Goal: Information Seeking & Learning: Learn about a topic

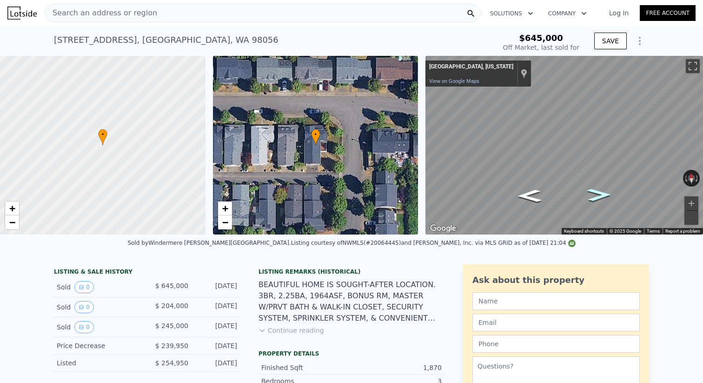
click at [599, 195] on icon "Go East" at bounding box center [599, 195] width 45 height 18
click at [599, 188] on icon "Go North, NE 5th Pl" at bounding box center [599, 185] width 48 height 21
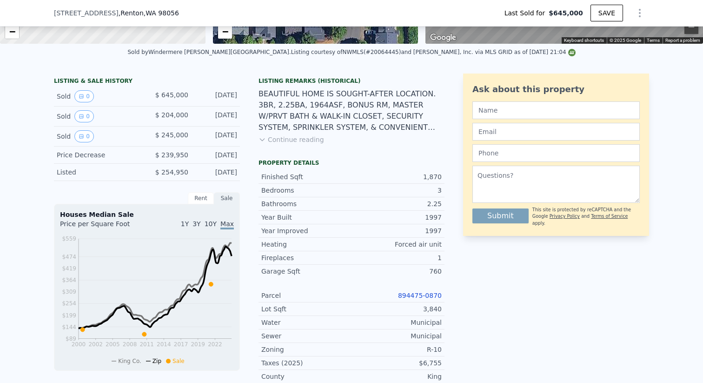
scroll to position [223, 0]
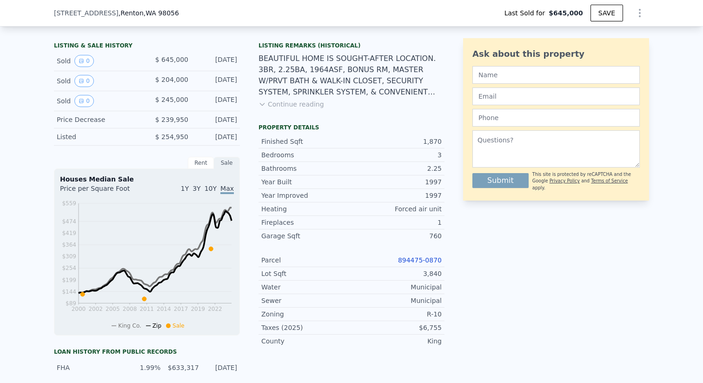
click at [300, 101] on button "Continue reading" at bounding box center [292, 104] width 66 height 9
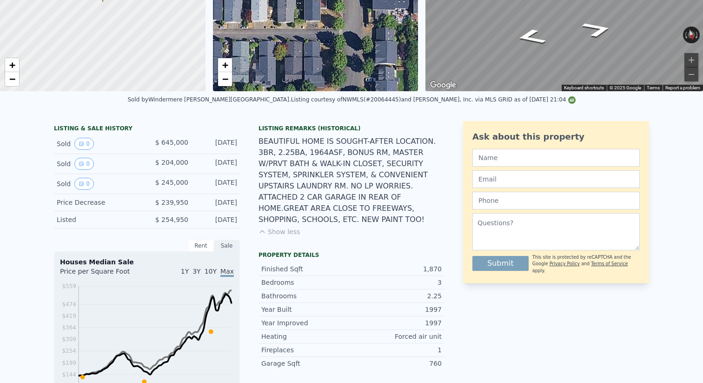
scroll to position [0, 0]
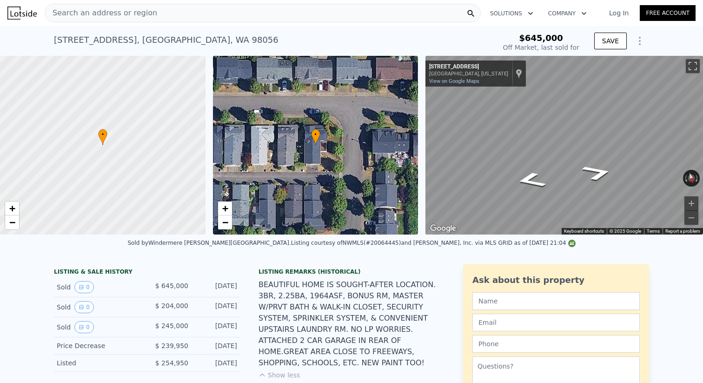
click at [186, 18] on div "Search an address or region" at bounding box center [263, 13] width 436 height 19
type input "$ 862,000"
type input "$ 535,117"
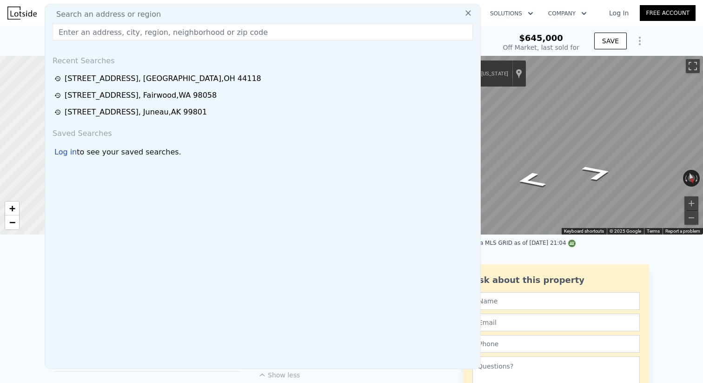
type input "[STREET_ADDRESS]"
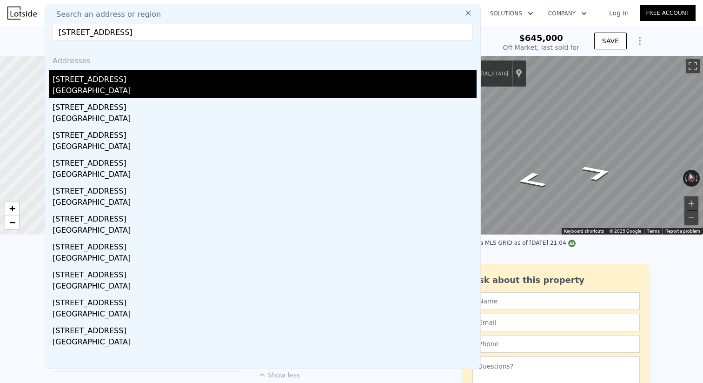
click at [185, 95] on div "[GEOGRAPHIC_DATA]" at bounding box center [265, 91] width 424 height 13
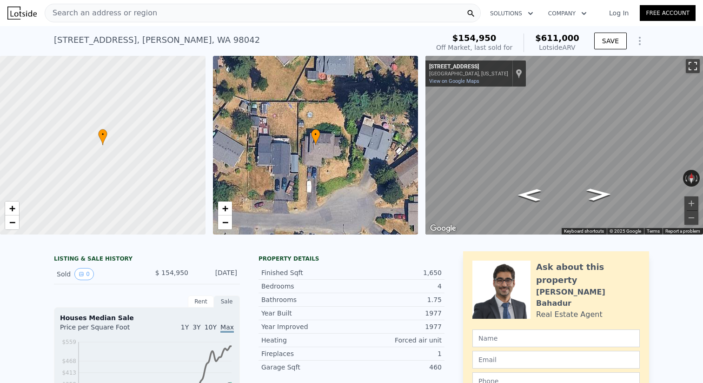
click at [693, 63] on button "Toggle fullscreen view" at bounding box center [693, 66] width 14 height 14
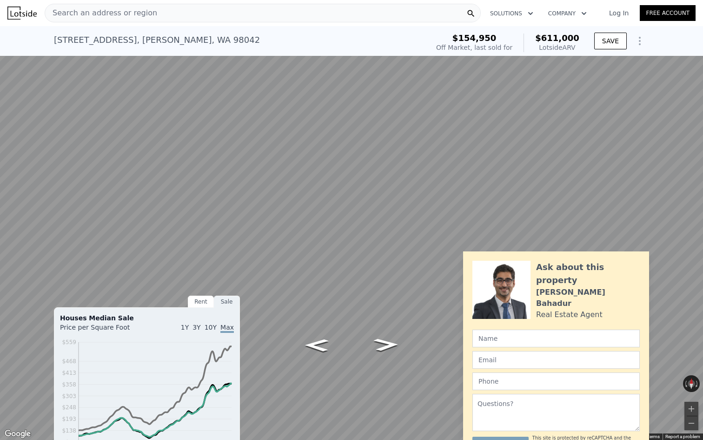
click at [698, 5] on button "Toggle fullscreen view" at bounding box center [693, 10] width 14 height 14
